Goal: Navigation & Orientation: Find specific page/section

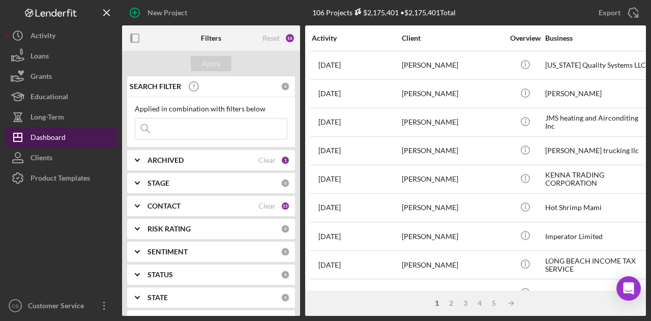
click at [40, 135] on div "Dashboard" at bounding box center [48, 138] width 35 height 23
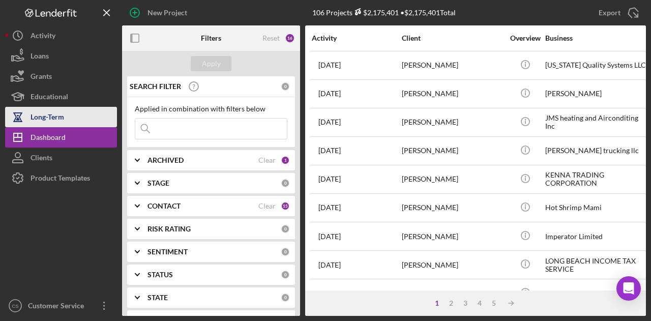
click at [45, 123] on div "Long-Term" at bounding box center [48, 118] width 34 height 23
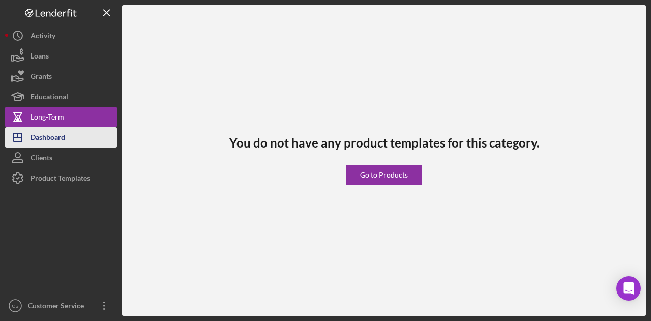
click at [44, 137] on div "Dashboard" at bounding box center [48, 138] width 35 height 23
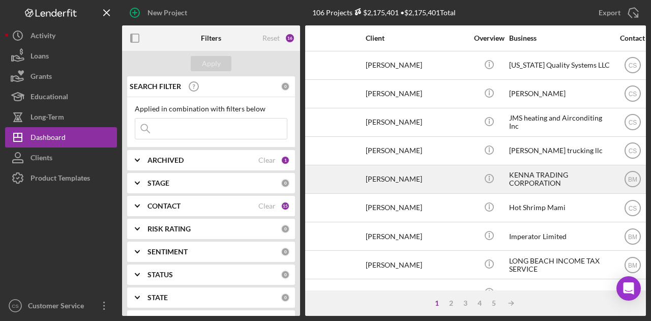
scroll to position [0, 51]
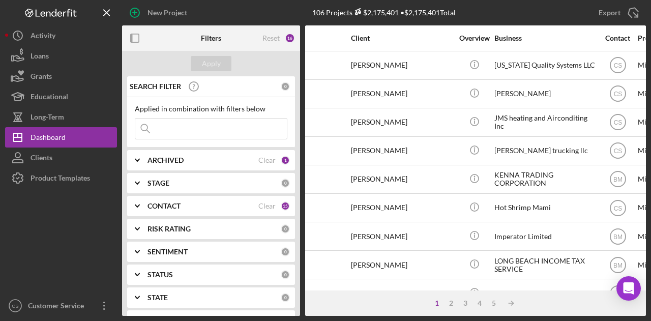
click at [54, 257] on div at bounding box center [61, 241] width 112 height 107
click at [43, 220] on div at bounding box center [61, 241] width 112 height 107
